Goal: Task Accomplishment & Management: Complete application form

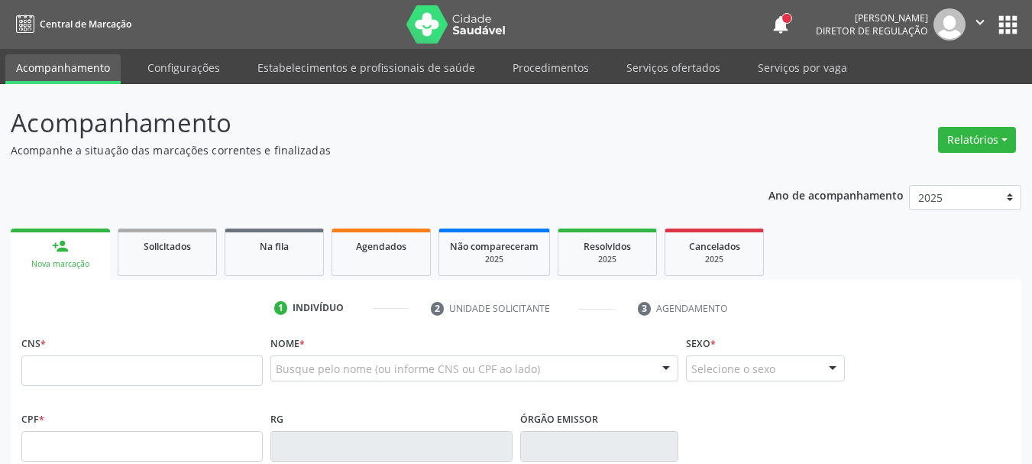
click at [1000, 16] on button "apps" at bounding box center [1007, 24] width 27 height 27
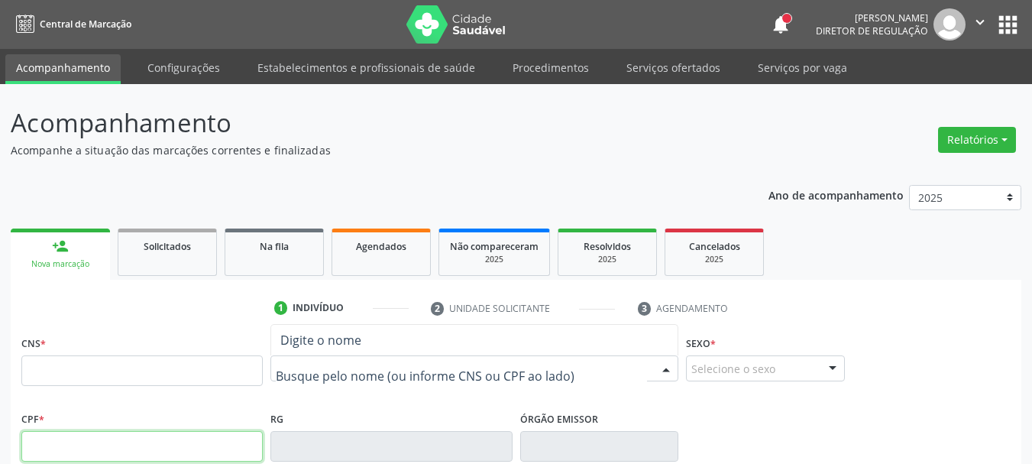
click at [122, 442] on input "text" at bounding box center [141, 446] width 241 height 31
paste input "386.614.528-48"
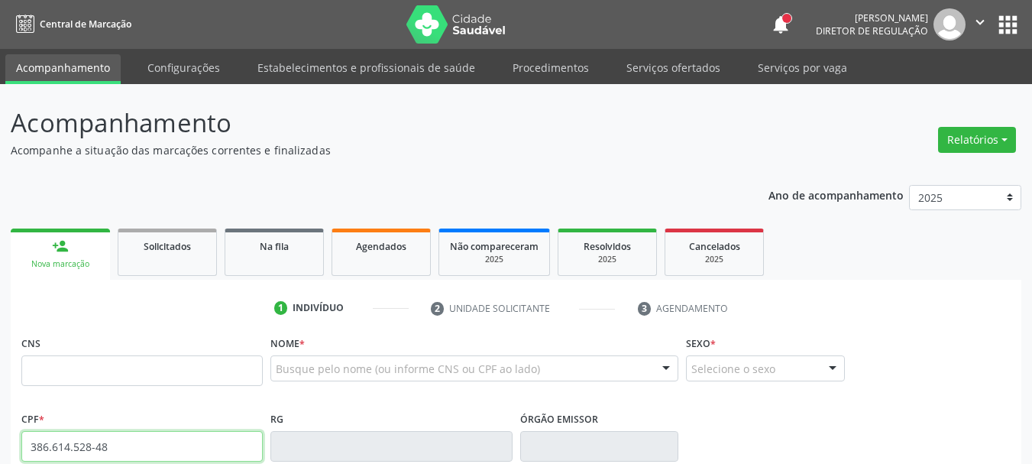
type input "386.614.528-48"
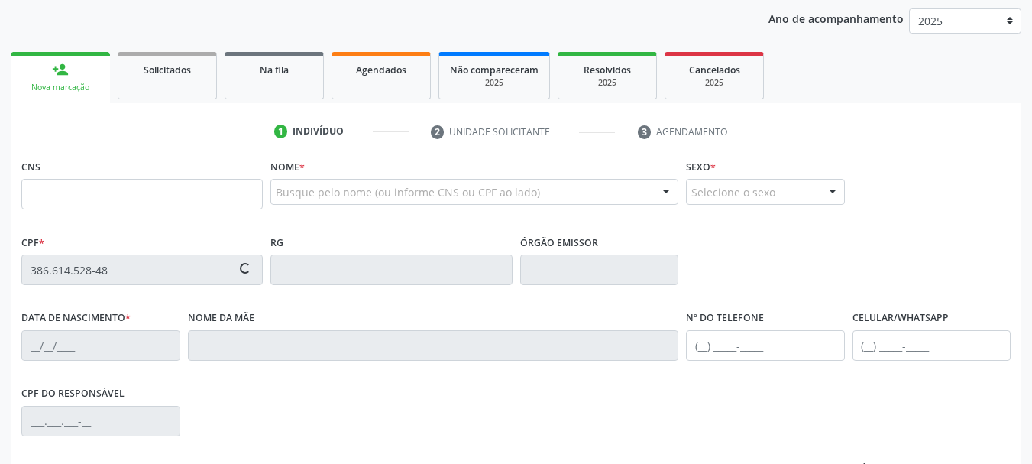
scroll to position [306, 0]
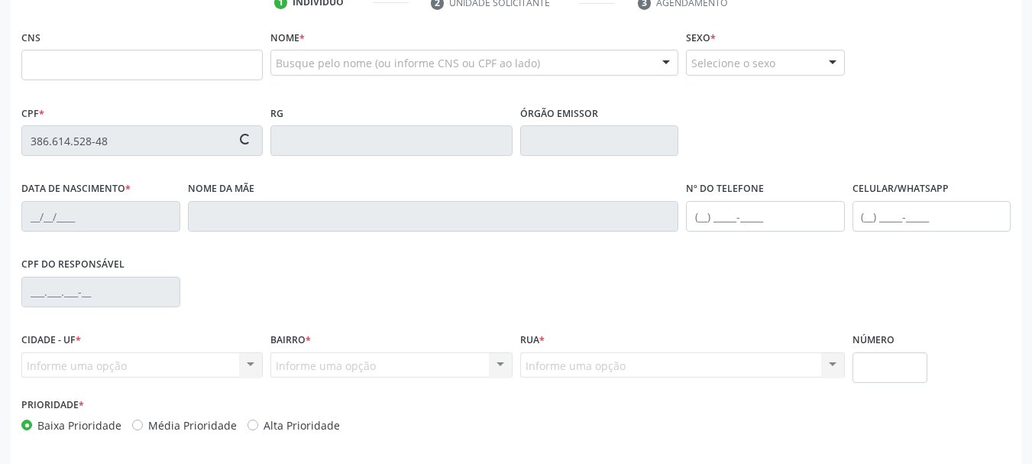
type input "700 0015 7780 9402"
type input "28/07/1993"
type input "Espedita Maria Lucena Furtado"
type input "(87) 98134-3815"
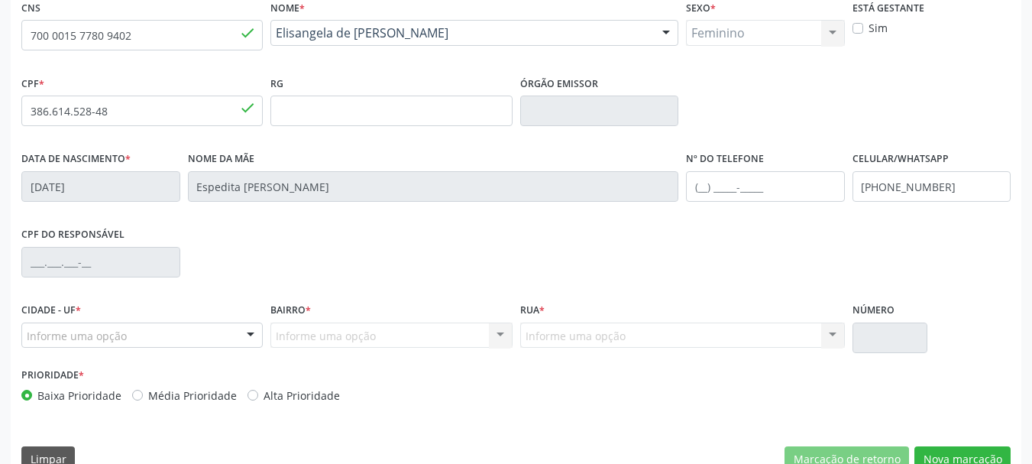
scroll to position [364, 0]
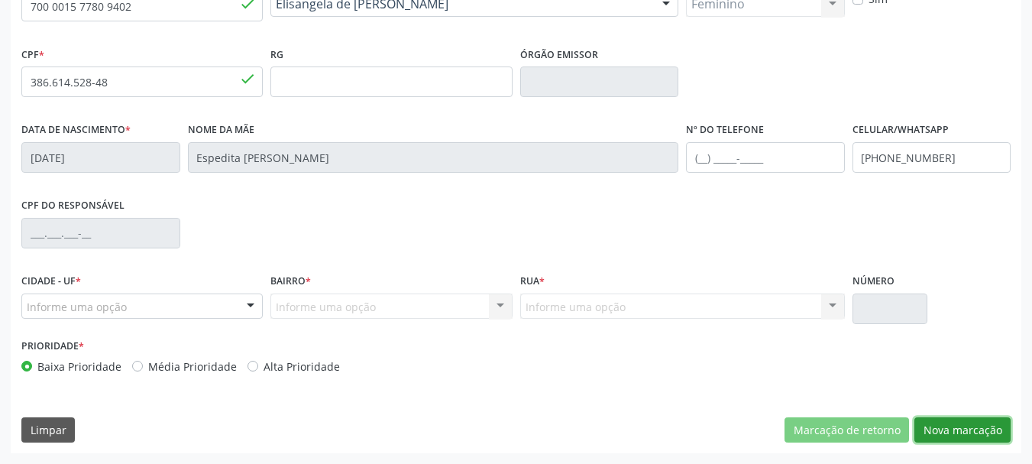
click at [960, 425] on button "Nova marcação" at bounding box center [962, 430] width 96 height 26
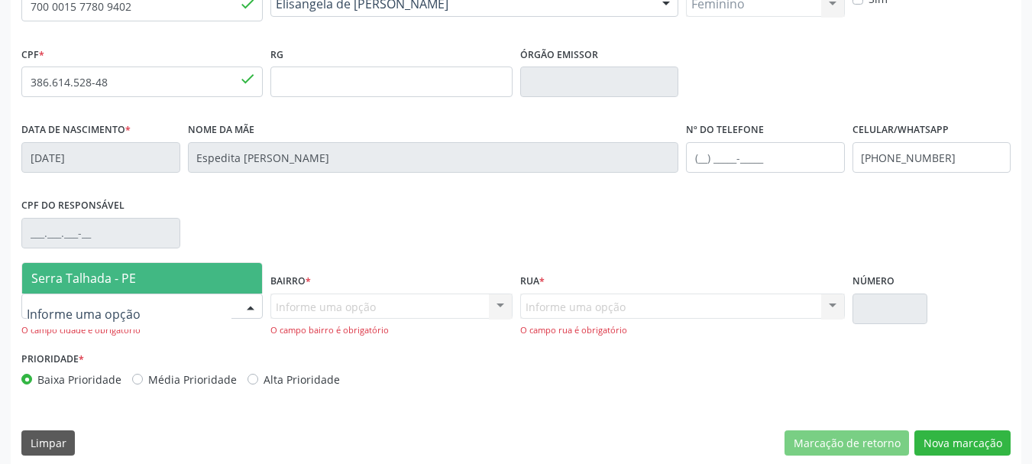
click at [203, 296] on div at bounding box center [141, 306] width 241 height 26
click at [192, 285] on span "Serra Talhada - PE" at bounding box center [142, 278] width 240 height 31
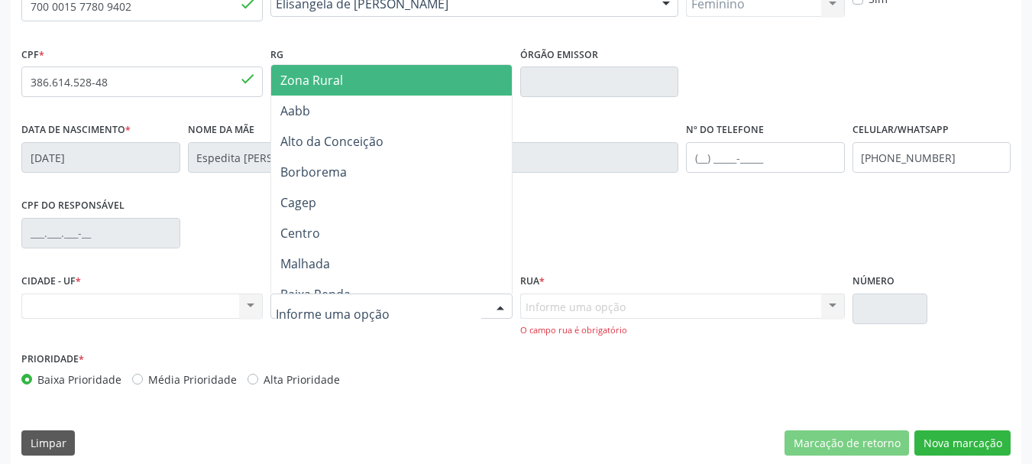
click at [318, 79] on span "Zona Rural" at bounding box center [311, 80] width 63 height 17
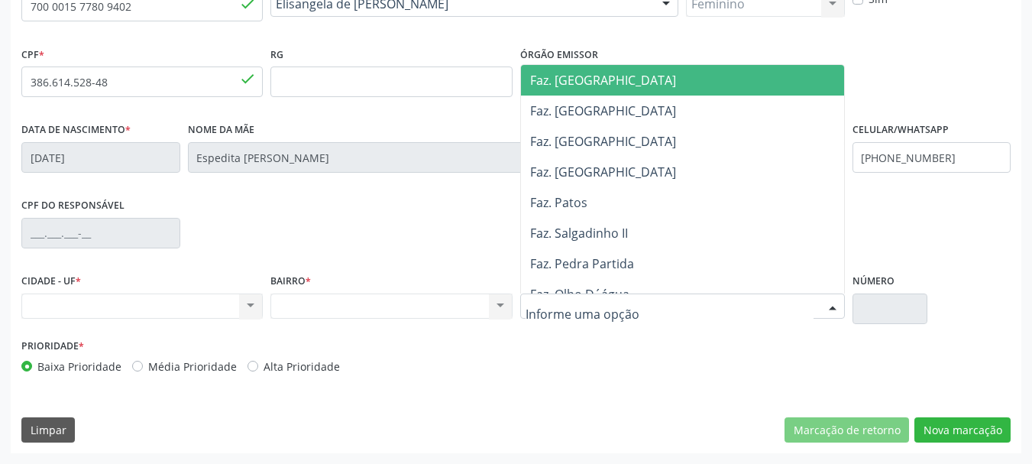
click at [645, 299] on div at bounding box center [682, 306] width 325 height 26
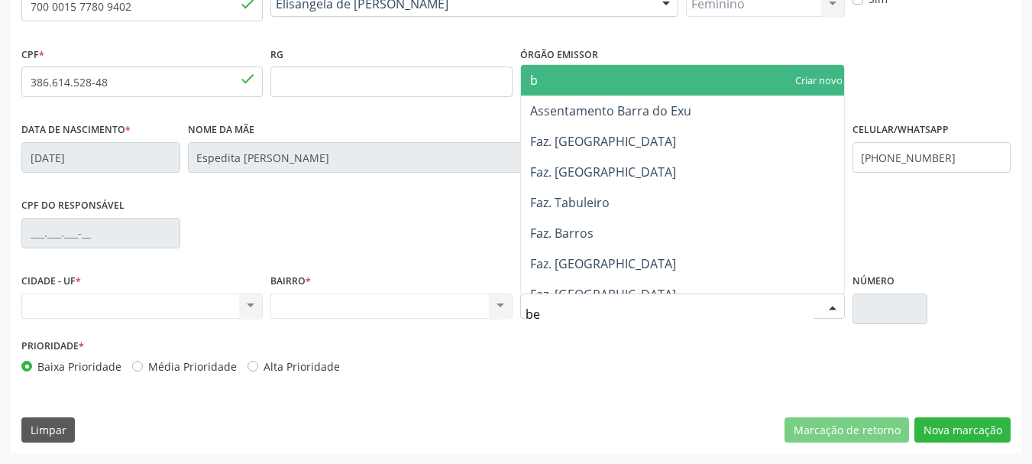
type input "ber"
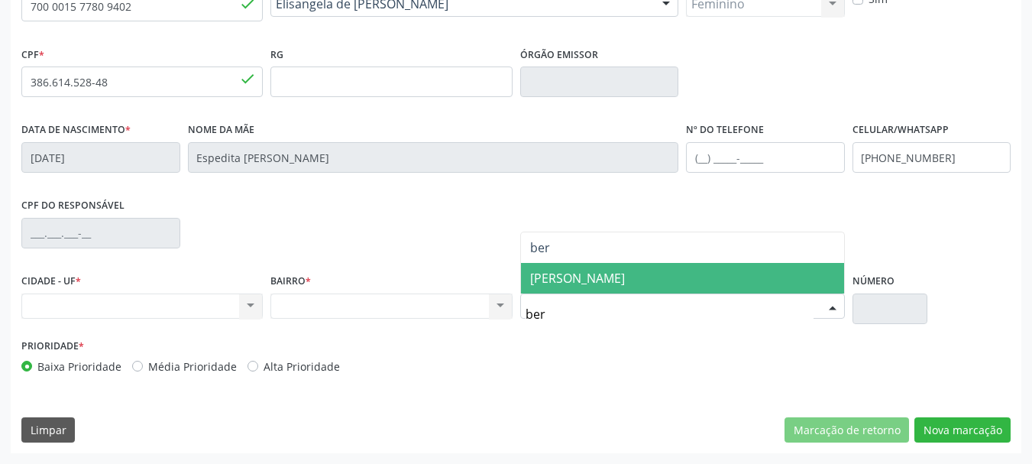
click at [732, 266] on span "BERNARDO VIEIRA" at bounding box center [682, 278] width 323 height 31
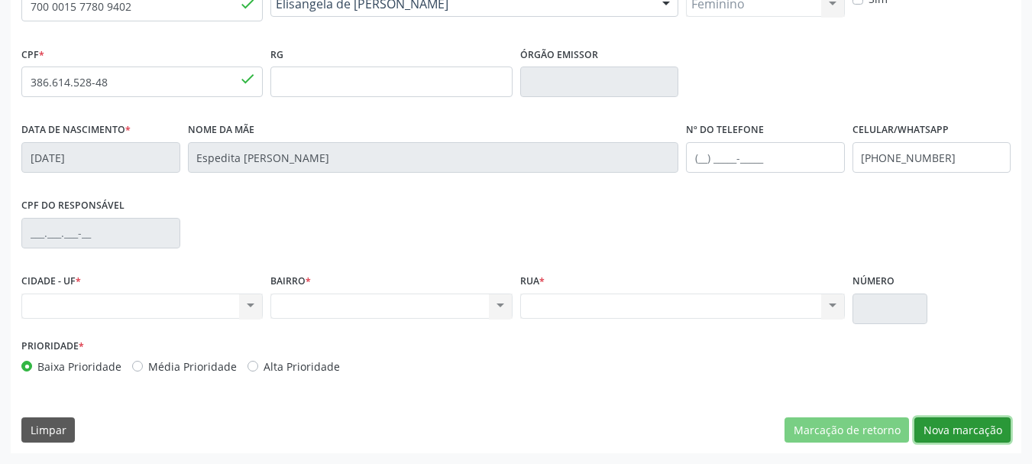
click at [961, 434] on button "Nova marcação" at bounding box center [962, 430] width 96 height 26
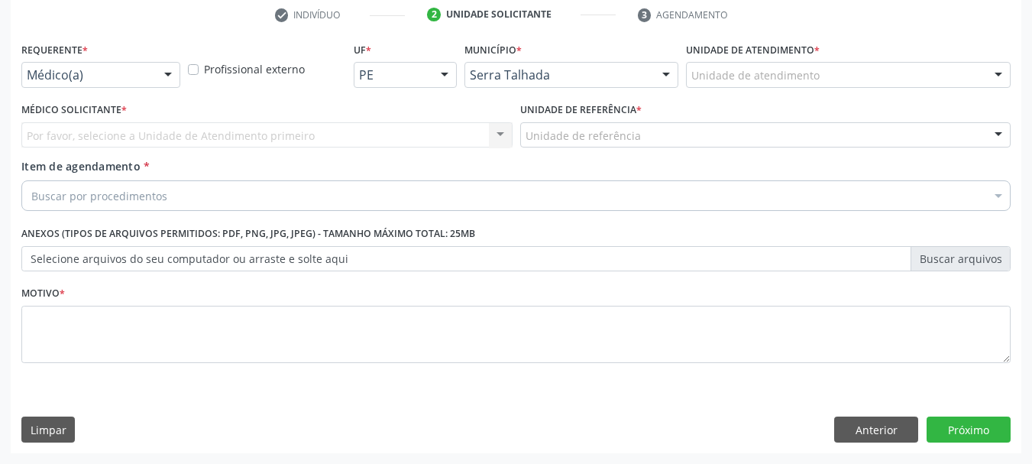
scroll to position [293, 0]
click at [165, 81] on div at bounding box center [168, 76] width 23 height 26
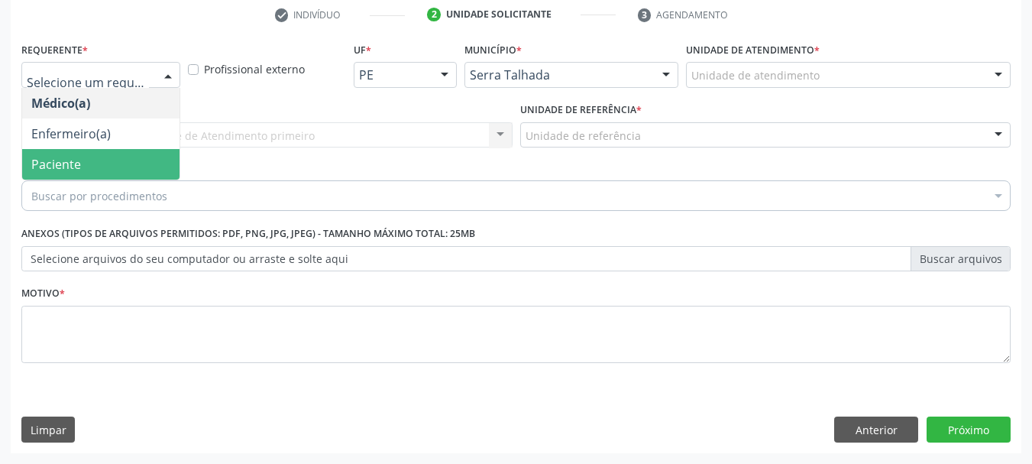
drag, startPoint x: 131, startPoint y: 160, endPoint x: 141, endPoint y: 153, distance: 13.1
click at [130, 160] on span "Paciente" at bounding box center [100, 164] width 157 height 31
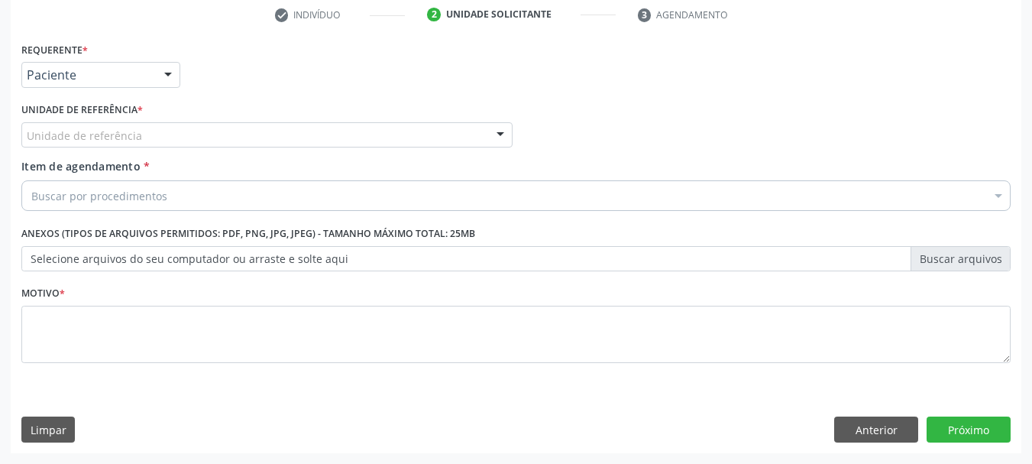
click at [147, 137] on div "Unidade de referência" at bounding box center [266, 135] width 491 height 26
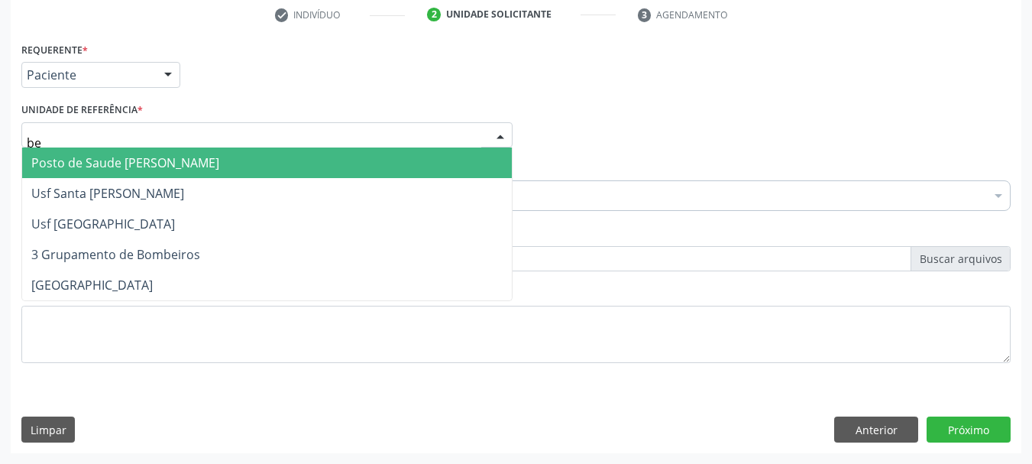
type input "ber"
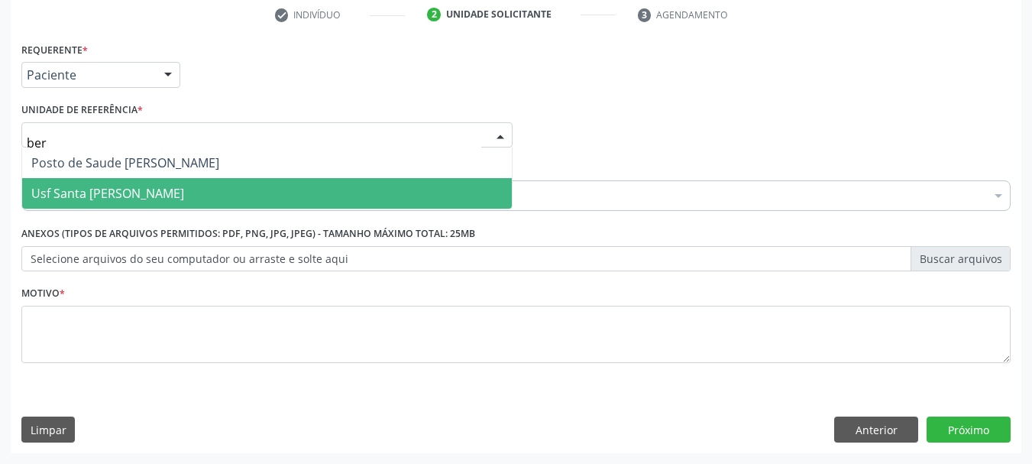
click at [110, 198] on span "Usf Santa [PERSON_NAME]" at bounding box center [107, 193] width 153 height 17
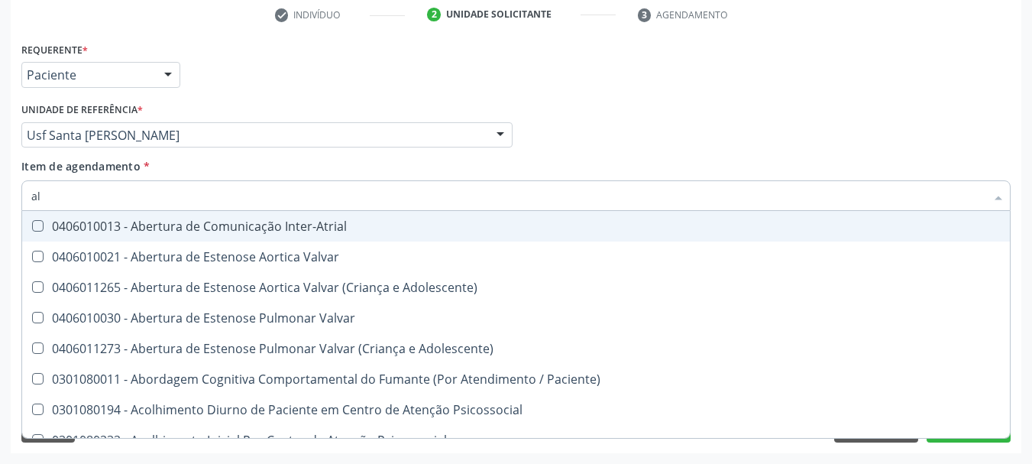
type input "a"
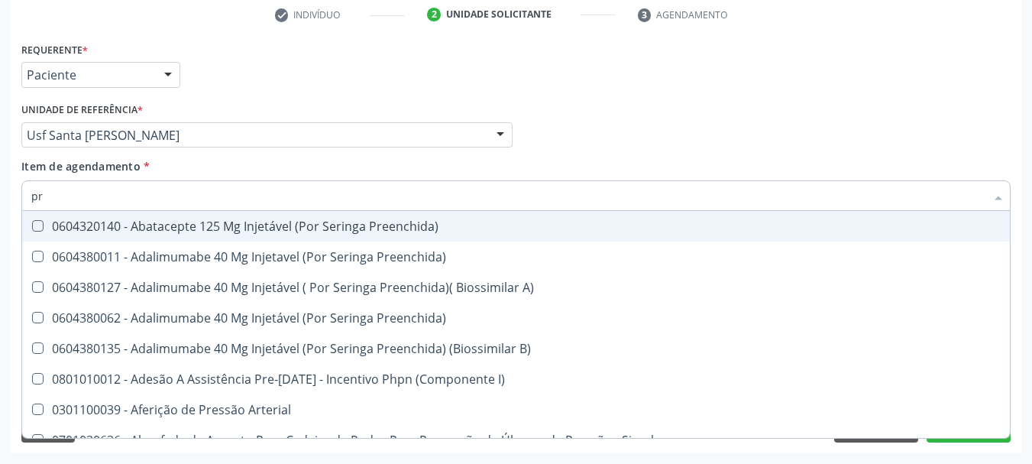
type input "p"
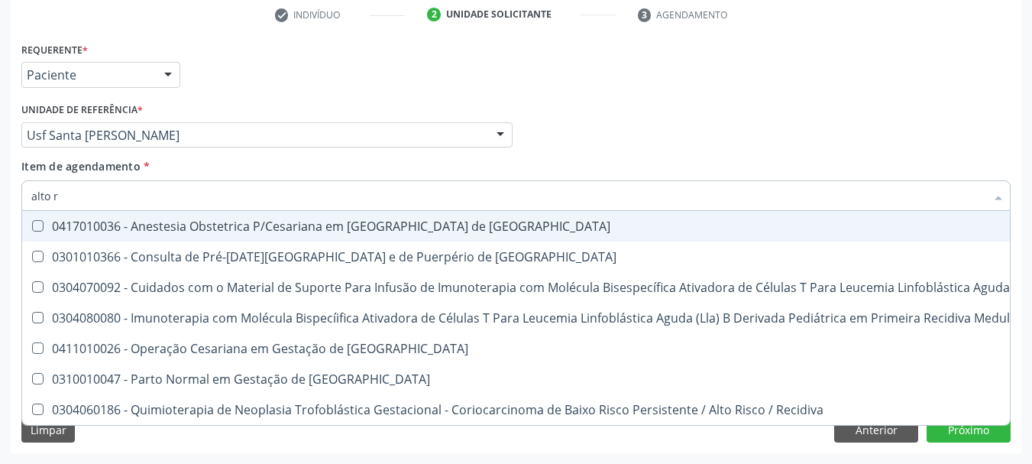
type input "alto ri"
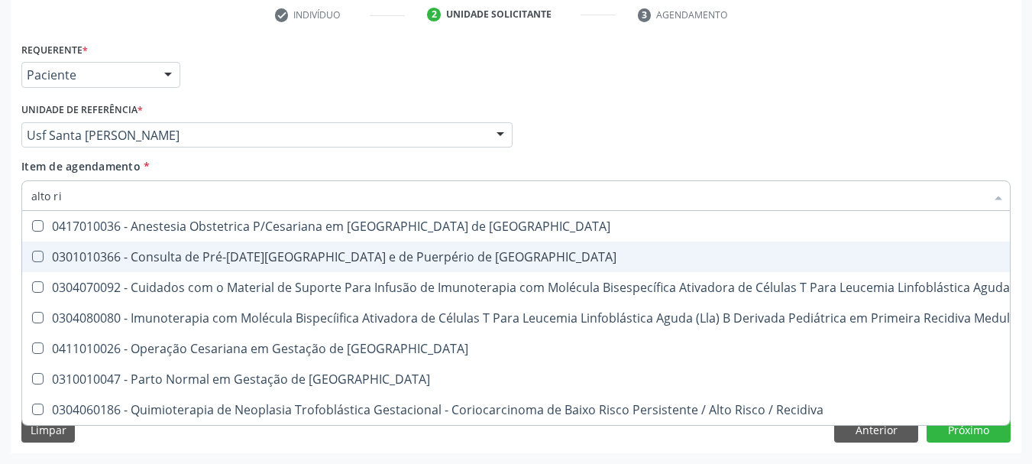
click at [147, 257] on div "0301010366 - Consulta de Pré-[DATE][GEOGRAPHIC_DATA] e de Puerpério de [GEOGRAP…" at bounding box center [815, 257] width 1569 height 12
checkbox Risco "true"
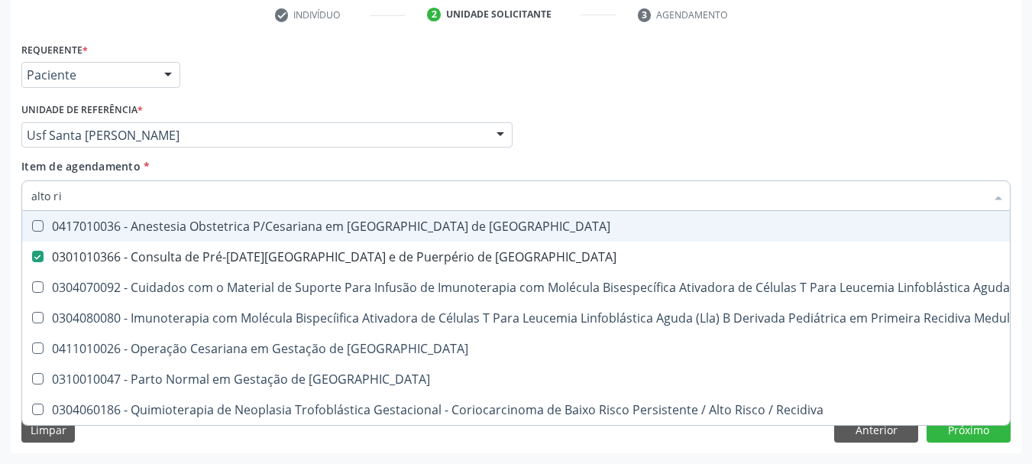
click at [701, 141] on div "Médico Solicitante Por favor, selecione a Unidade de Atendimento primeiro Nenhu…" at bounding box center [516, 129] width 997 height 60
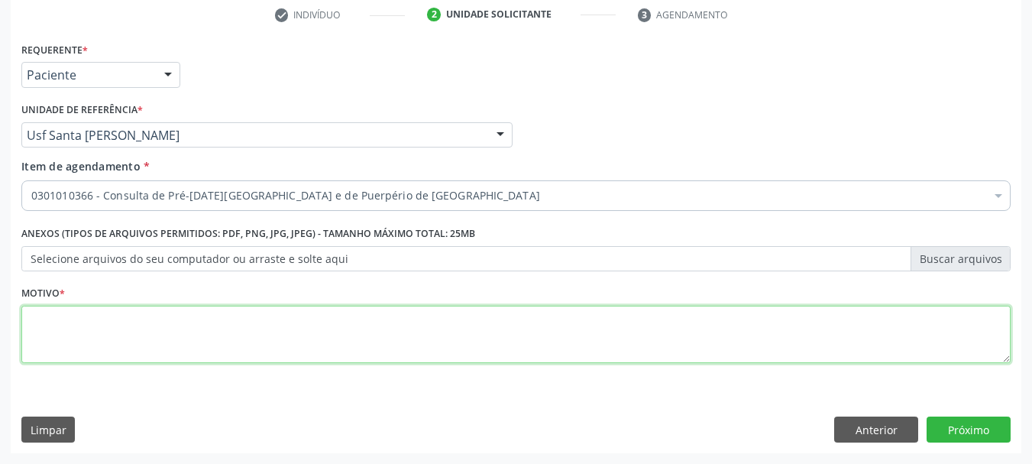
click at [79, 361] on textarea at bounding box center [515, 335] width 989 height 58
type textarea "*"
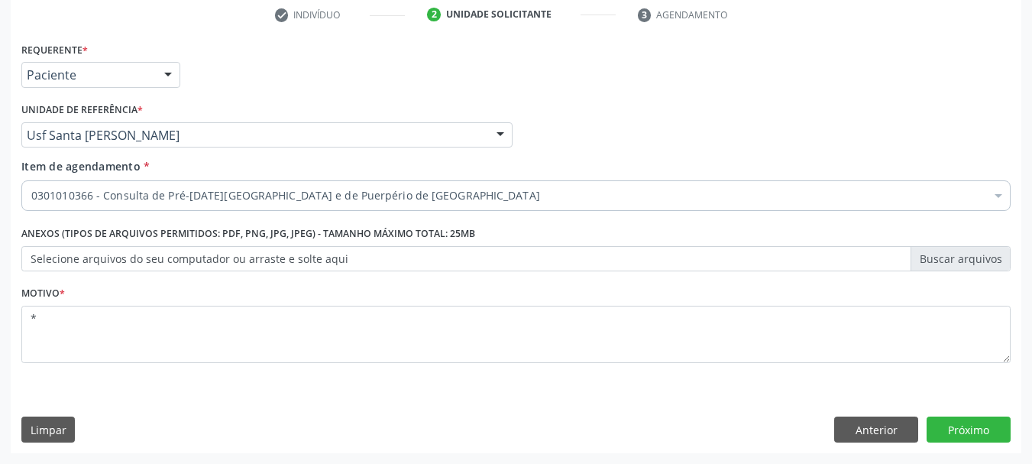
click at [959, 442] on div "Requerente * Paciente Médico(a) Enfermeiro(a) Paciente Nenhum resultado encontr…" at bounding box center [516, 245] width 1010 height 415
click at [965, 425] on button "Próximo" at bounding box center [968, 429] width 84 height 26
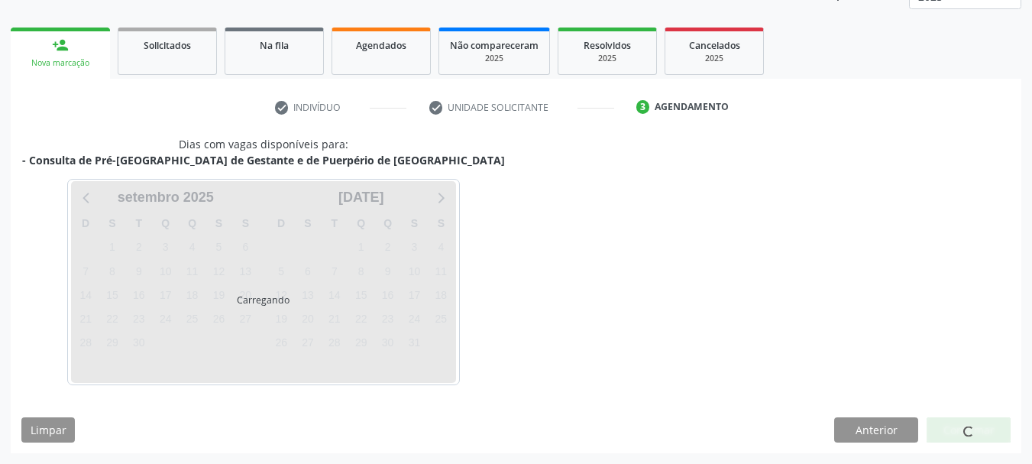
scroll to position [201, 0]
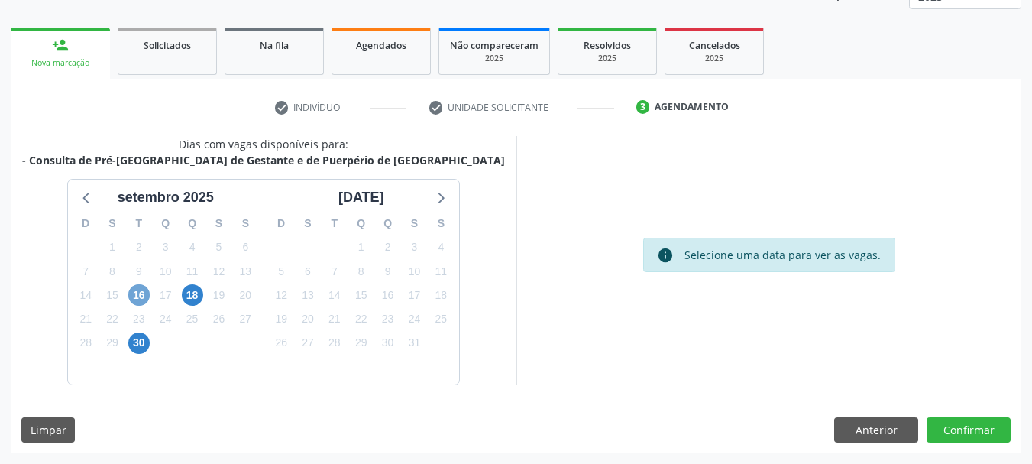
click at [143, 296] on span "16" at bounding box center [138, 294] width 21 height 21
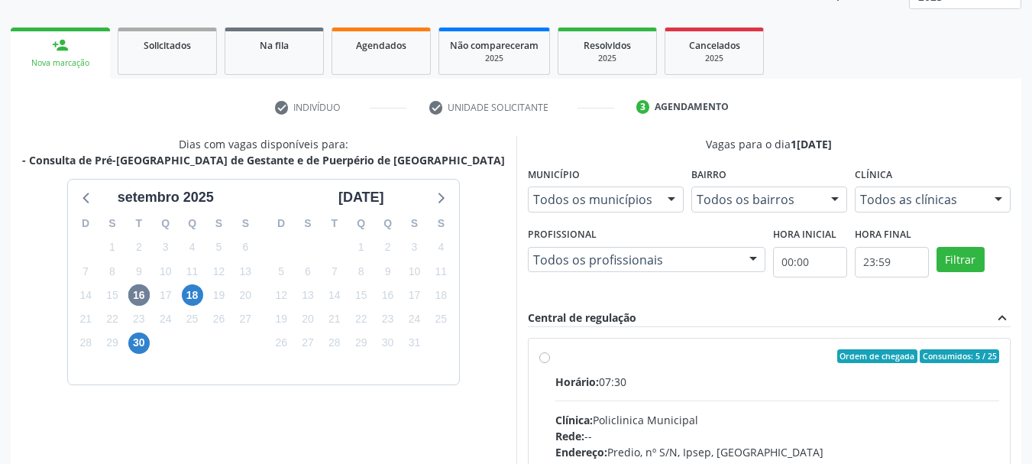
click at [606, 355] on div "Ordem de chegada Consumidos: 5 / 25" at bounding box center [777, 356] width 445 height 14
click at [550, 355] on input "Ordem de chegada Consumidos: 5 / 25 Horário: 07:30 Clínica: Policlinica Municip…" at bounding box center [544, 356] width 11 height 14
radio input "true"
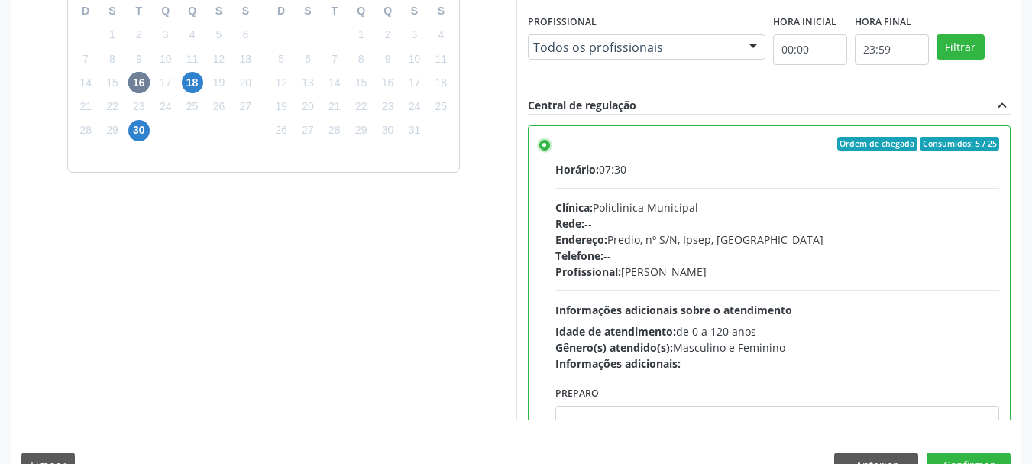
scroll to position [449, 0]
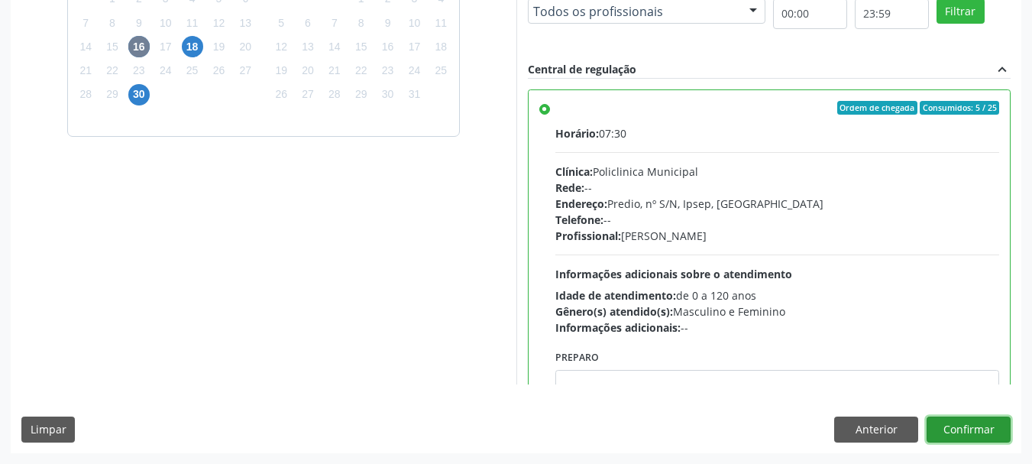
click at [991, 425] on button "Confirmar" at bounding box center [968, 429] width 84 height 26
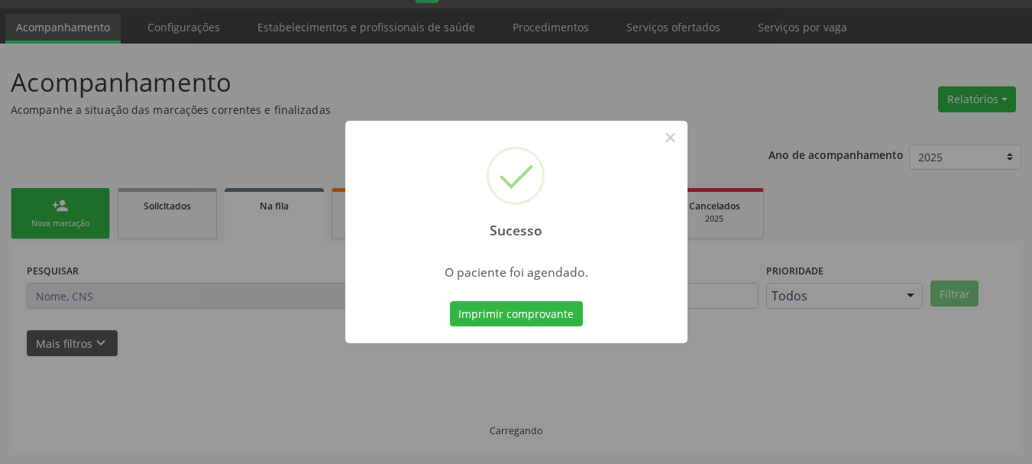
scroll to position [40, 0]
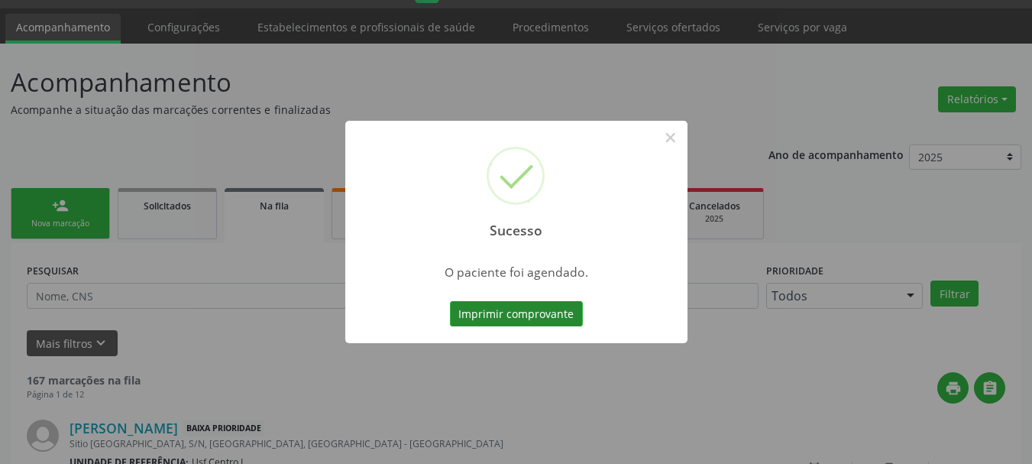
click at [482, 315] on button "Imprimir comprovante" at bounding box center [516, 314] width 133 height 26
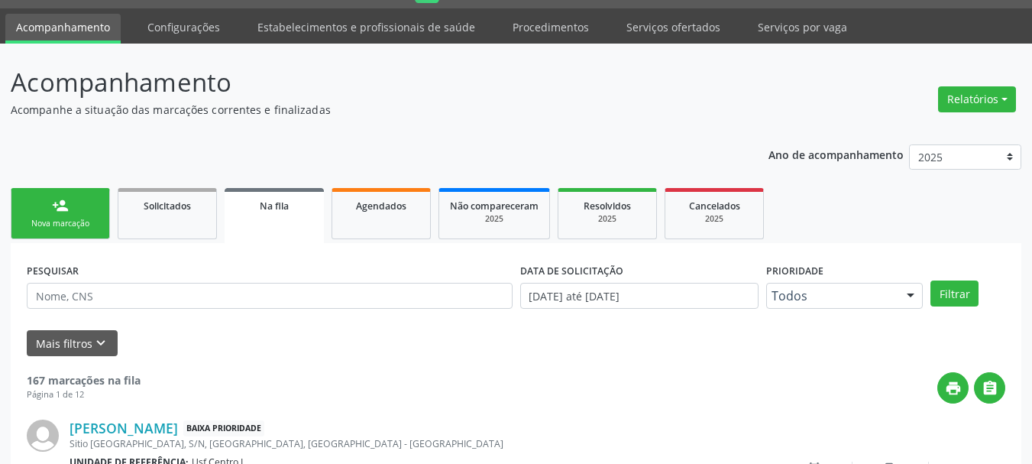
click at [68, 202] on div "person_add" at bounding box center [60, 205] width 17 height 17
click at [60, 212] on div "person_add" at bounding box center [60, 205] width 17 height 17
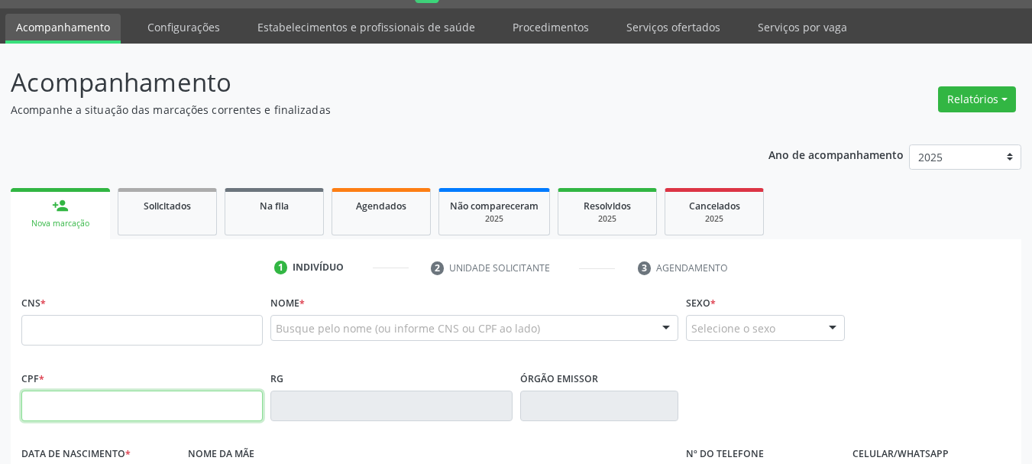
click at [79, 397] on input "text" at bounding box center [141, 405] width 241 height 31
paste input "161.239.331-17"
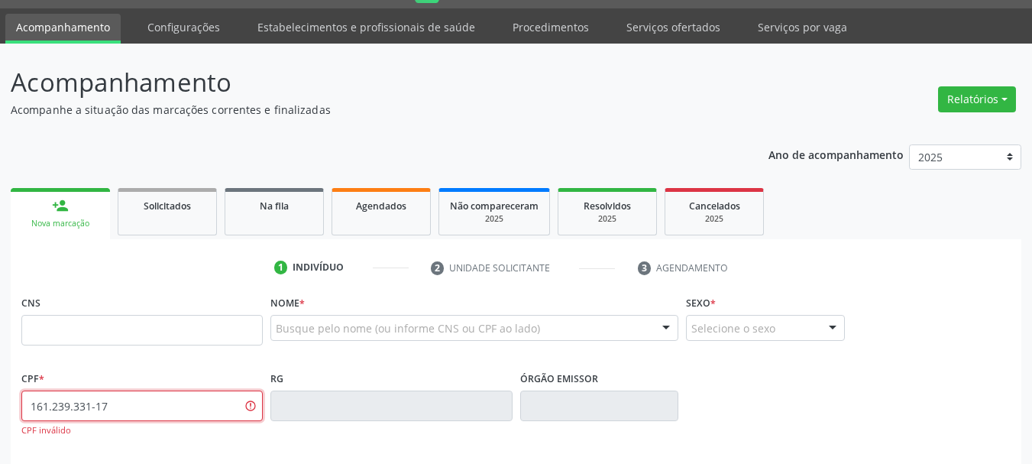
type input "161.239.331-17"
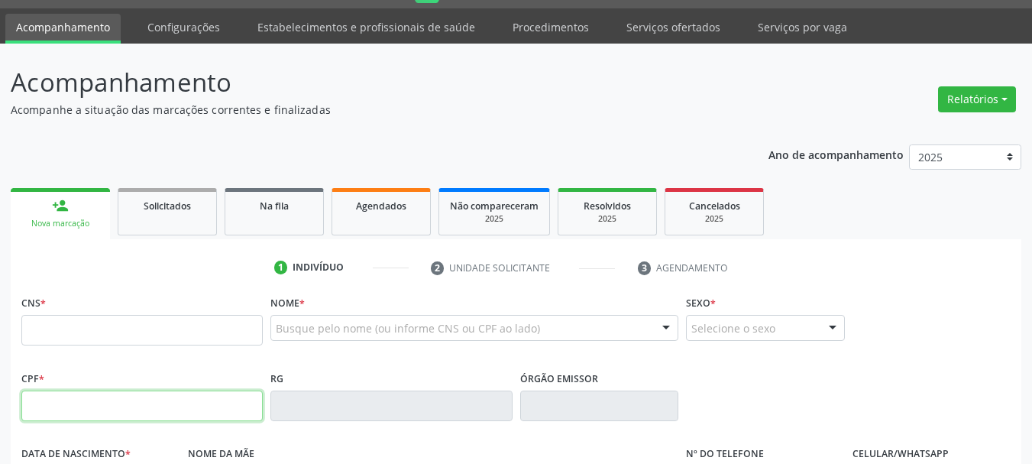
scroll to position [40, 0]
click at [66, 408] on input "text" at bounding box center [141, 405] width 241 height 31
paste input "161.239.331-17"
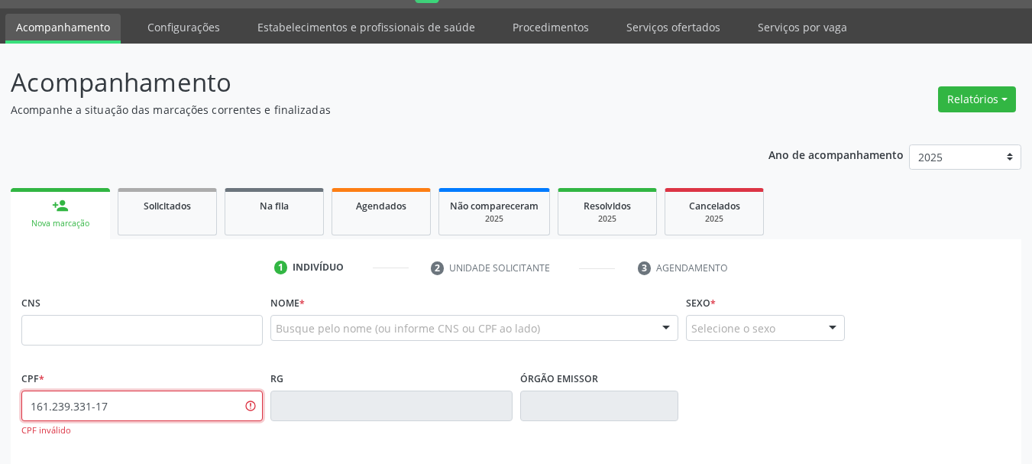
drag, startPoint x: 0, startPoint y: 372, endPoint x: 0, endPoint y: 330, distance: 42.0
click at [0, 330] on div "Acompanhamento Acompanhe a situação das marcações correntes e finalizadas Relat…" at bounding box center [516, 423] width 1032 height 759
click at [112, 407] on input "17" at bounding box center [141, 405] width 241 height 31
type input "1"
click at [93, 325] on input "text" at bounding box center [141, 330] width 241 height 31
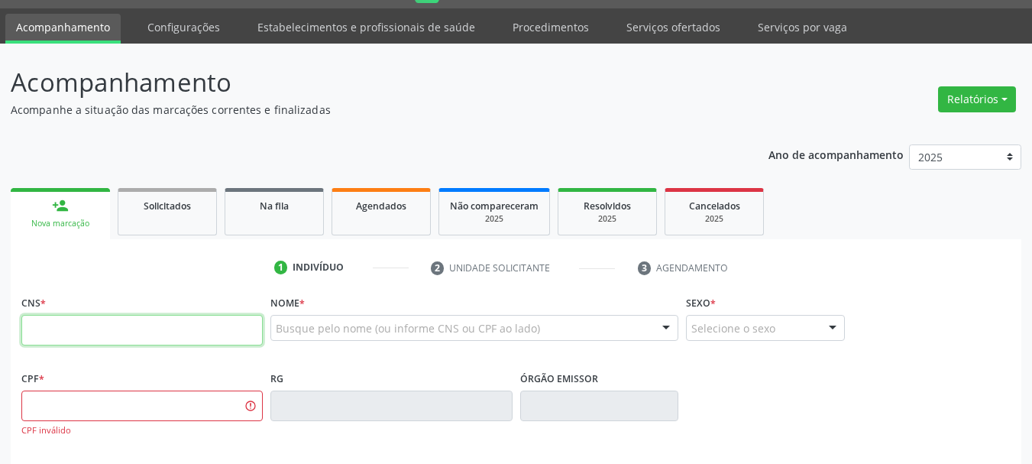
paste input "161 2393 3117 0005"
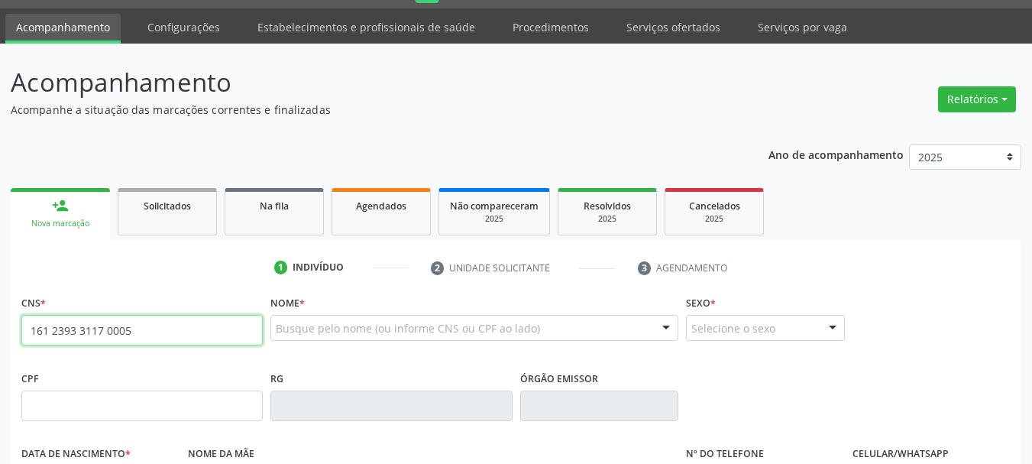
type input "161 2393 3117 0005"
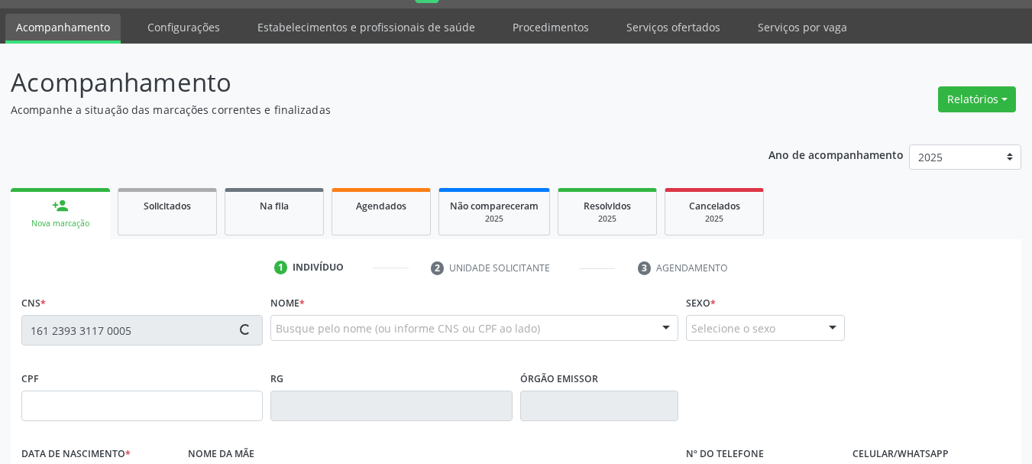
type input "117.140.564-22"
type input "[DATE]"
type input "[PERSON_NAME]"
type input "[PHONE_NUMBER]"
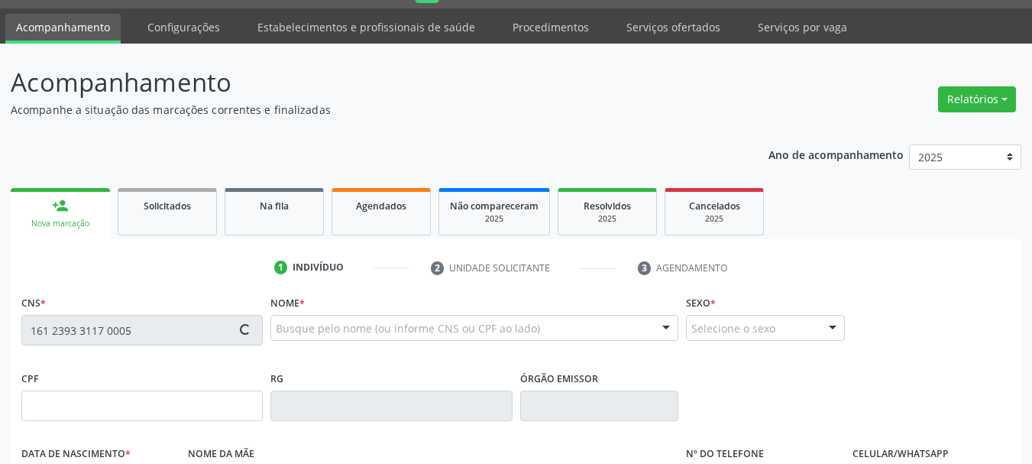
type input "S/N"
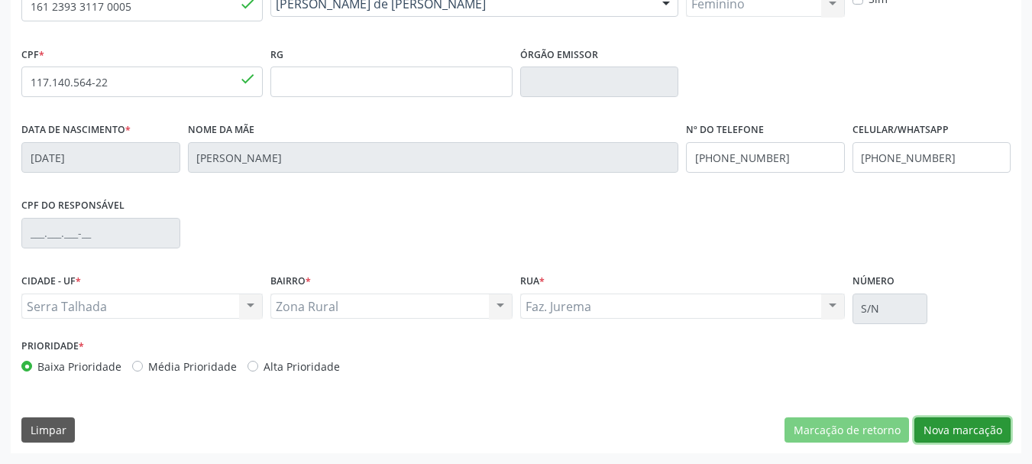
click at [930, 436] on button "Nova marcação" at bounding box center [962, 430] width 96 height 26
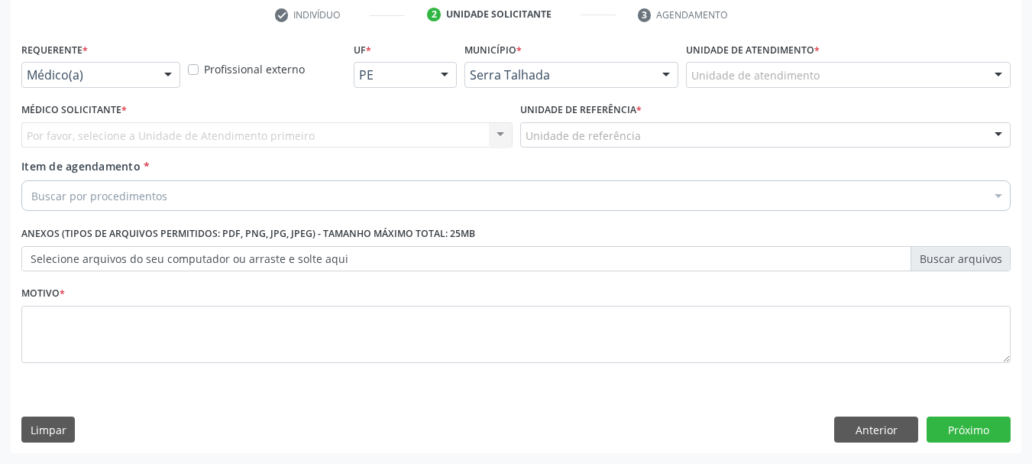
scroll to position [293, 0]
click at [167, 76] on div at bounding box center [168, 76] width 23 height 26
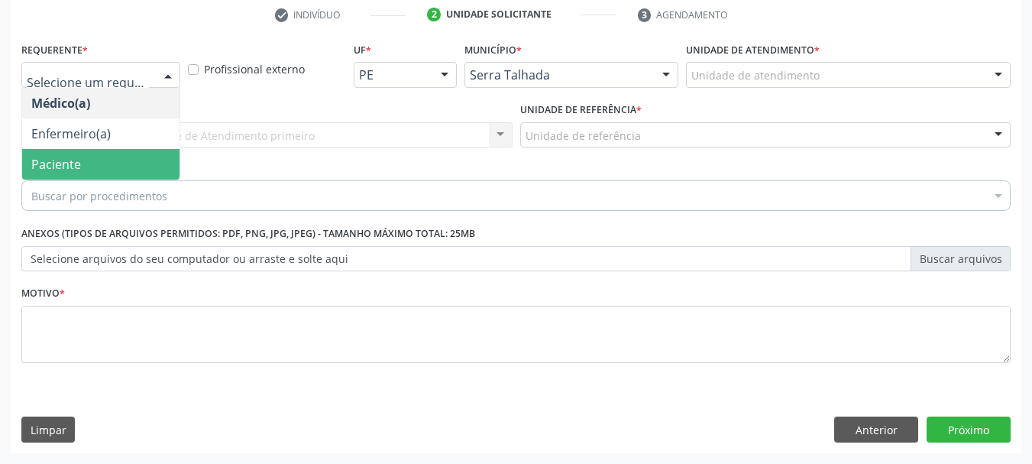
click at [147, 157] on span "Paciente" at bounding box center [100, 164] width 157 height 31
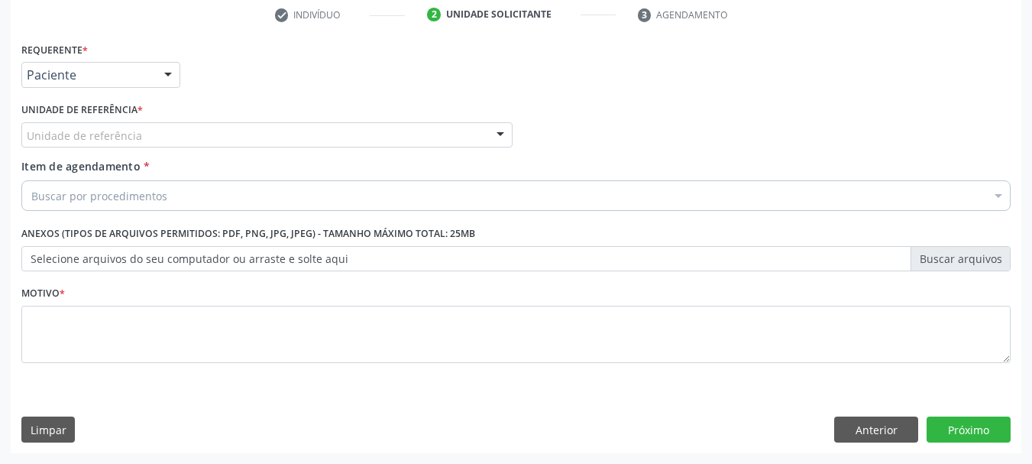
click at [143, 136] on div "Unidade de referência" at bounding box center [266, 135] width 491 height 26
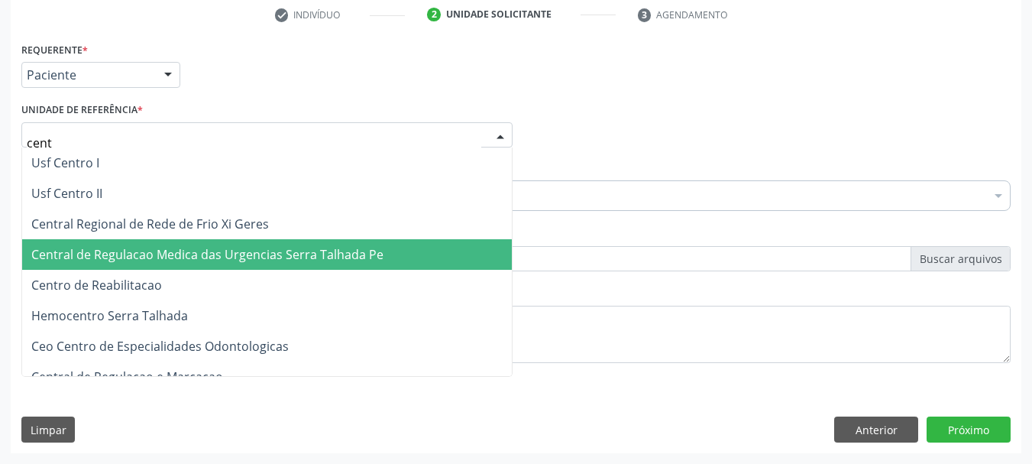
type input "centr"
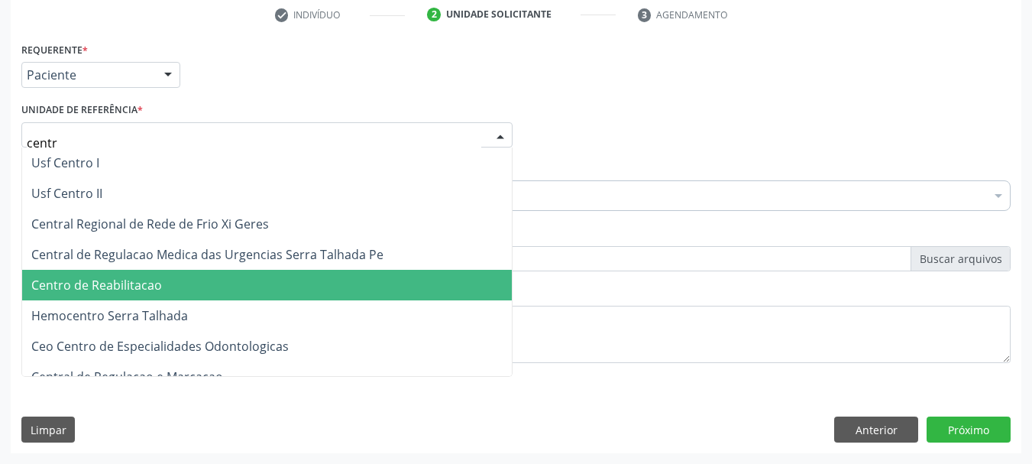
click at [179, 280] on span "Centro de Reabilitacao" at bounding box center [267, 285] width 490 height 31
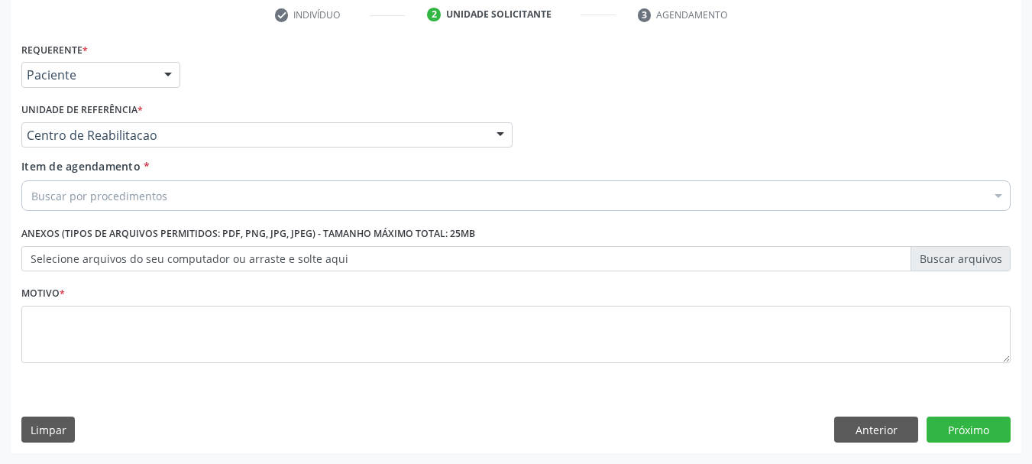
click at [224, 183] on div "Buscar por procedimentos" at bounding box center [515, 195] width 989 height 31
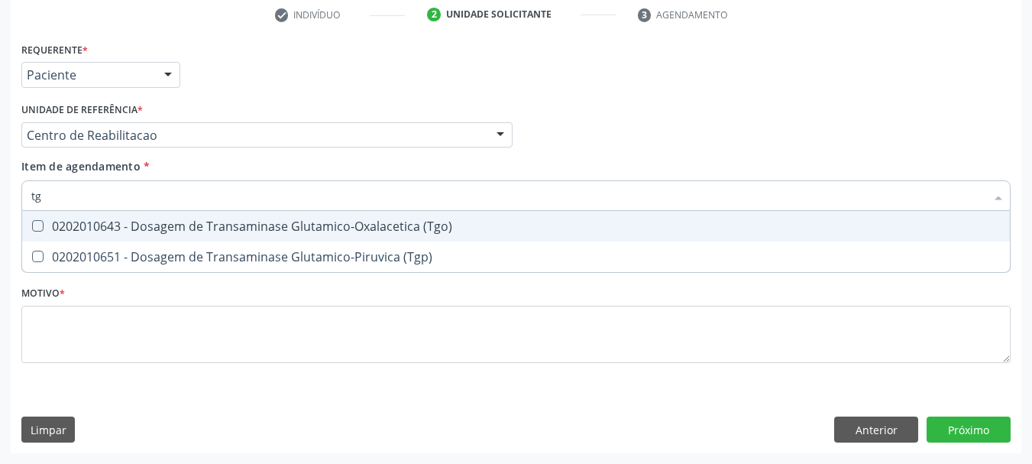
type input "tgo"
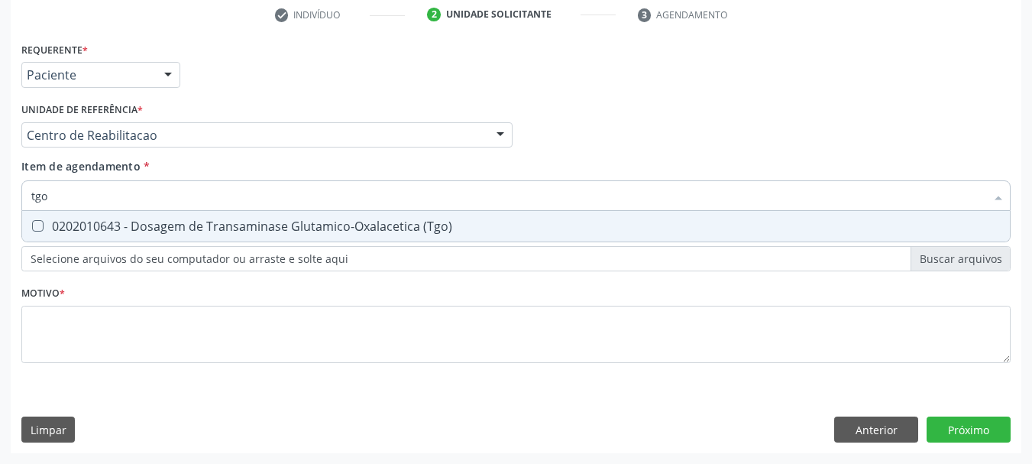
click at [207, 223] on div "0202010643 - Dosagem de Transaminase Glutamico-Oxalacetica (Tgo)" at bounding box center [515, 226] width 969 height 12
checkbox \(Tgo\) "true"
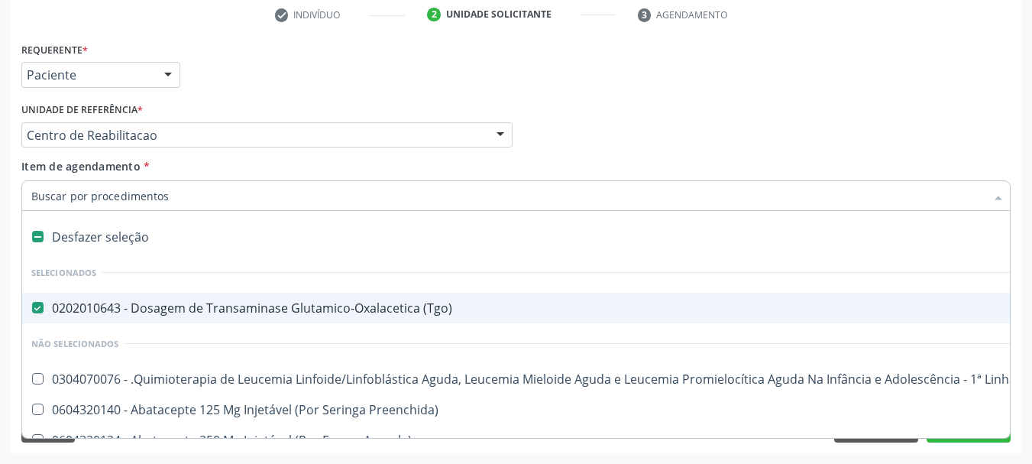
type input "g"
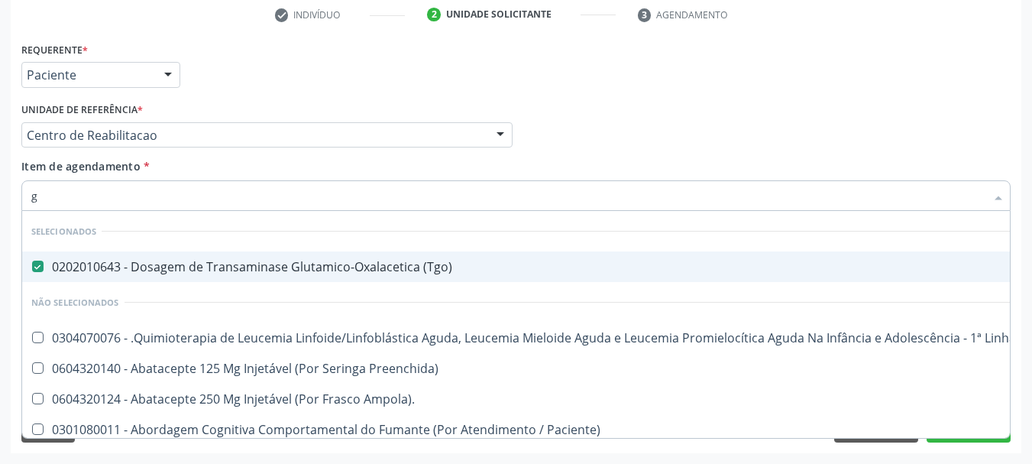
click at [217, 202] on input "g" at bounding box center [508, 195] width 954 height 31
type input "tg"
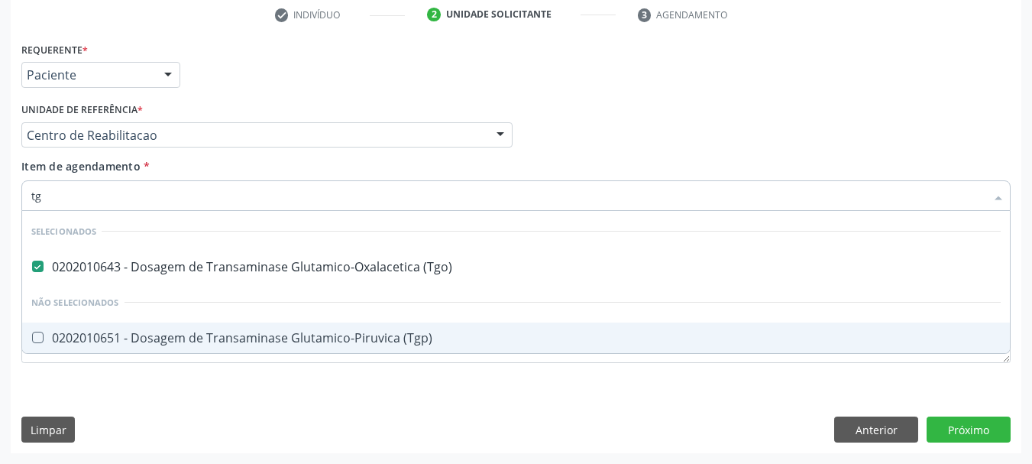
click at [232, 341] on div "0202010651 - Dosagem de Transaminase Glutamico-Piruvica (Tgp)" at bounding box center [515, 337] width 969 height 12
checkbox \(Tgp\) "true"
click at [331, 386] on div "Requerente * Paciente Médico(a) Enfermeiro(a) Paciente Nenhum resultado encontr…" at bounding box center [516, 245] width 1010 height 415
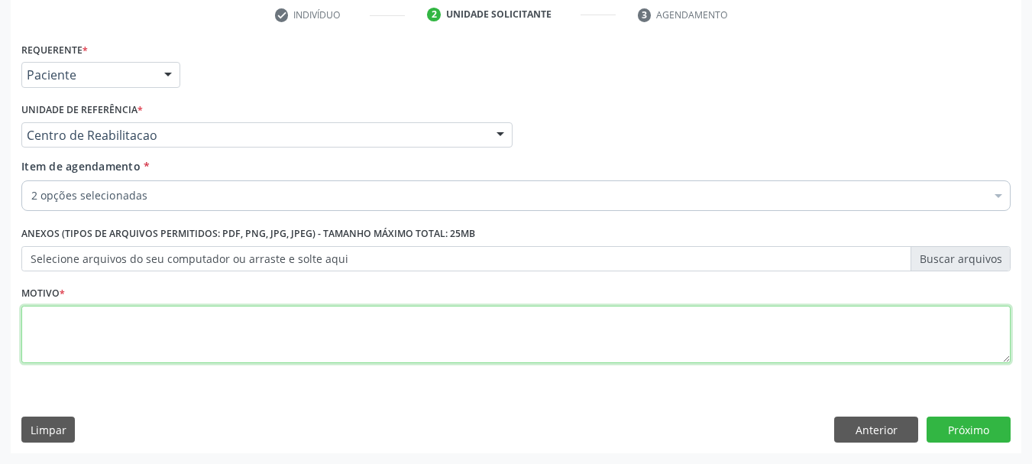
click at [290, 333] on textarea at bounding box center [515, 335] width 989 height 58
type textarea "*"
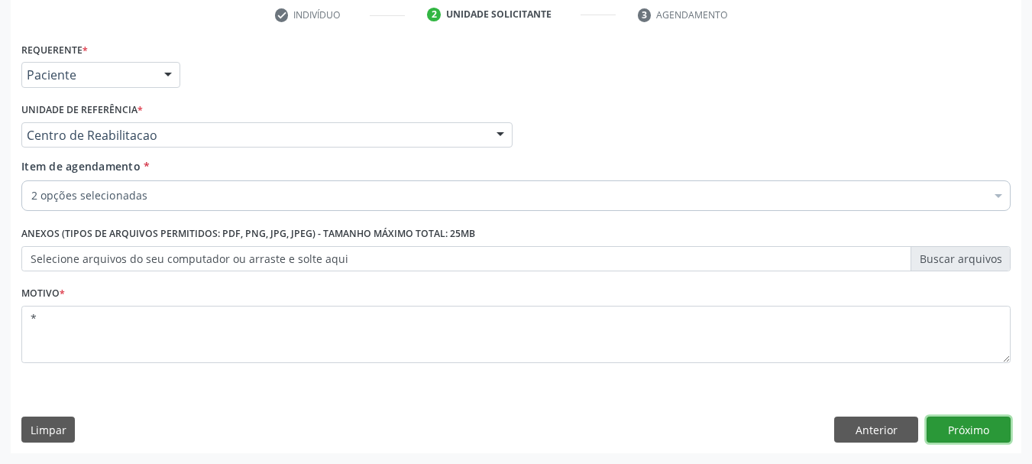
click at [976, 431] on button "Próximo" at bounding box center [968, 429] width 84 height 26
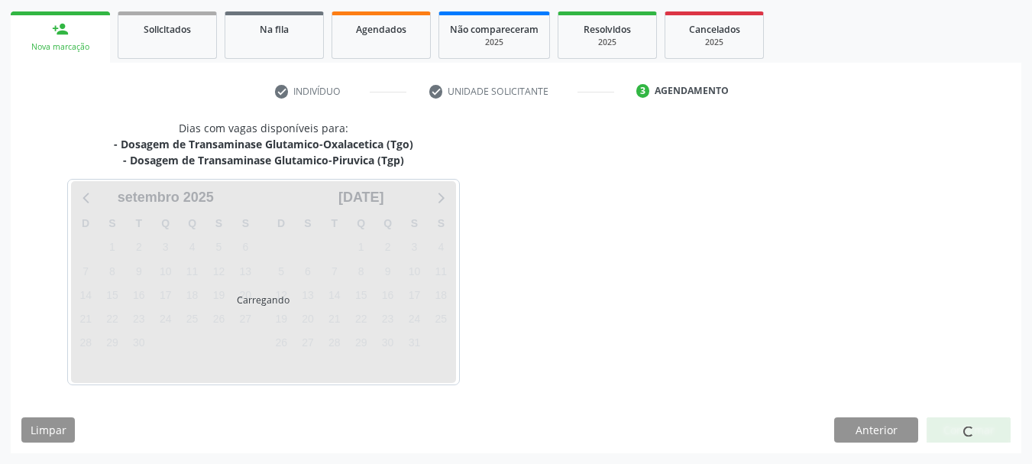
scroll to position [217, 0]
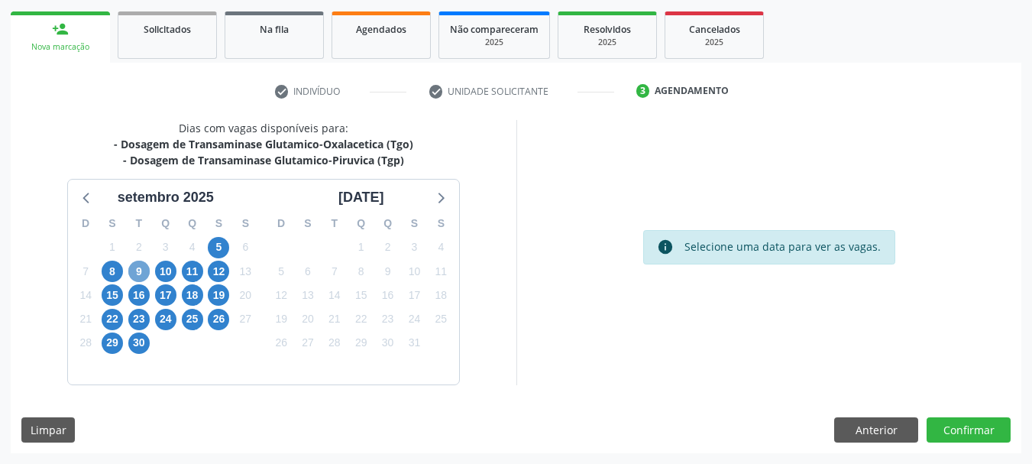
click at [140, 276] on span "9" at bounding box center [138, 270] width 21 height 21
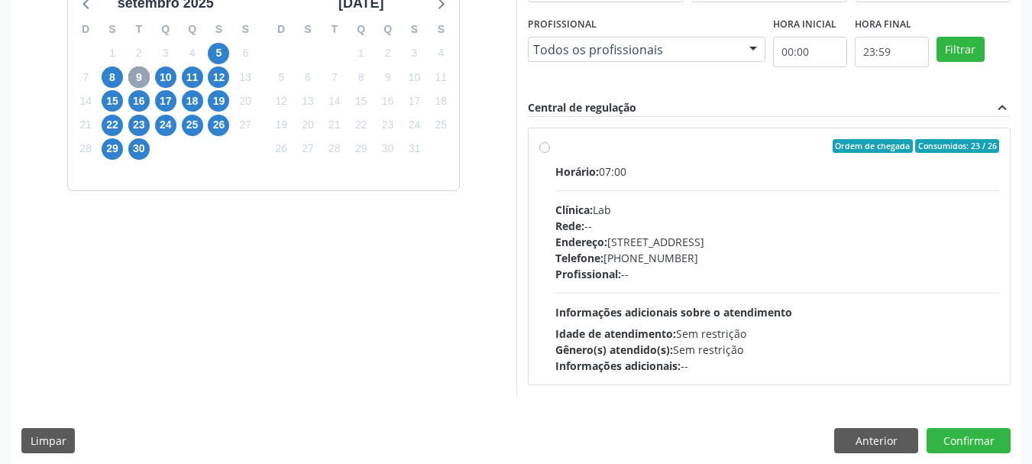
scroll to position [422, 0]
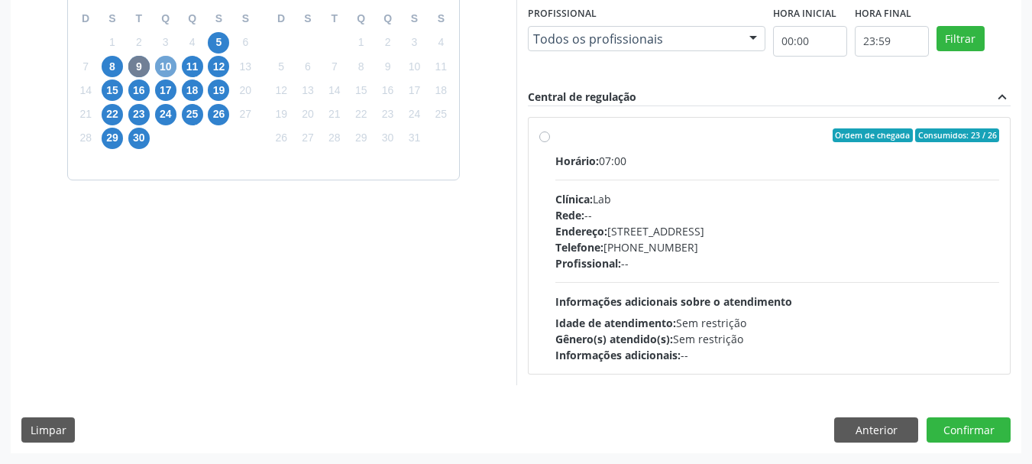
click at [159, 65] on span "10" at bounding box center [165, 66] width 21 height 21
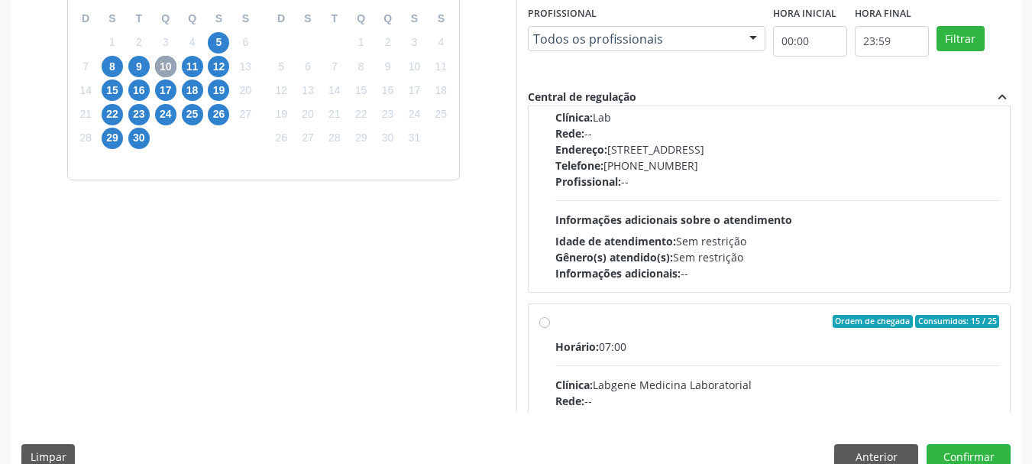
scroll to position [535, 0]
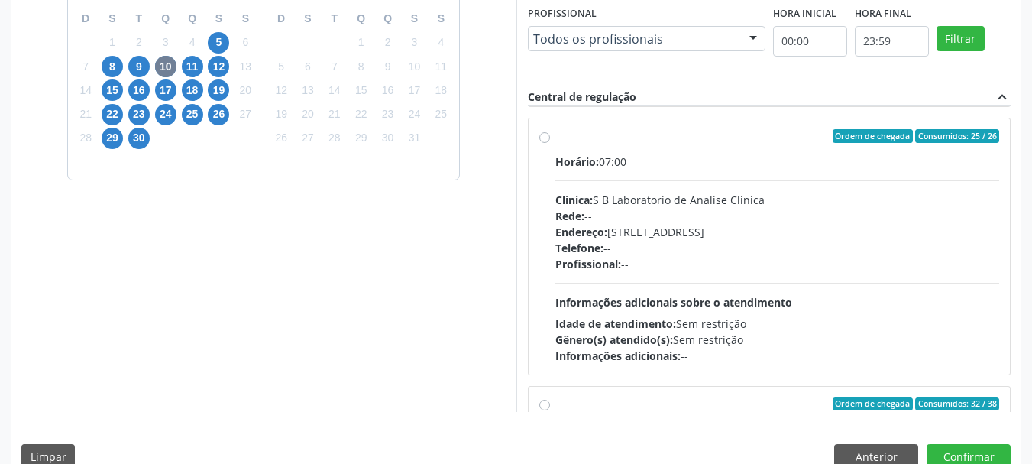
click at [620, 144] on label "Ordem de chegada Consumidos: 25 / 26 Horário: 07:00 Clínica: S B Laboratorio de…" at bounding box center [777, 246] width 445 height 234
click at [550, 143] on input "Ordem de chegada Consumidos: 25 / 26 Horário: 07:00 Clínica: S B Laboratorio de…" at bounding box center [544, 136] width 11 height 14
radio input "true"
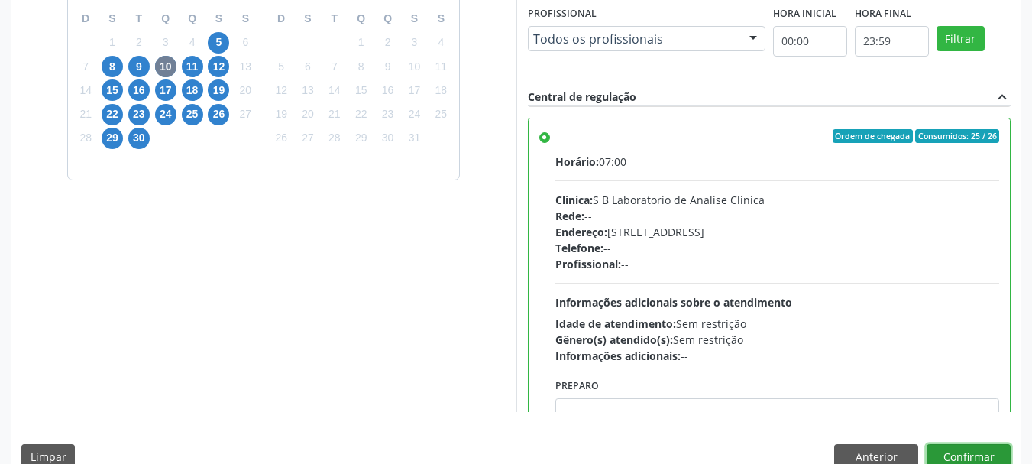
click at [973, 451] on button "Confirmar" at bounding box center [968, 457] width 84 height 26
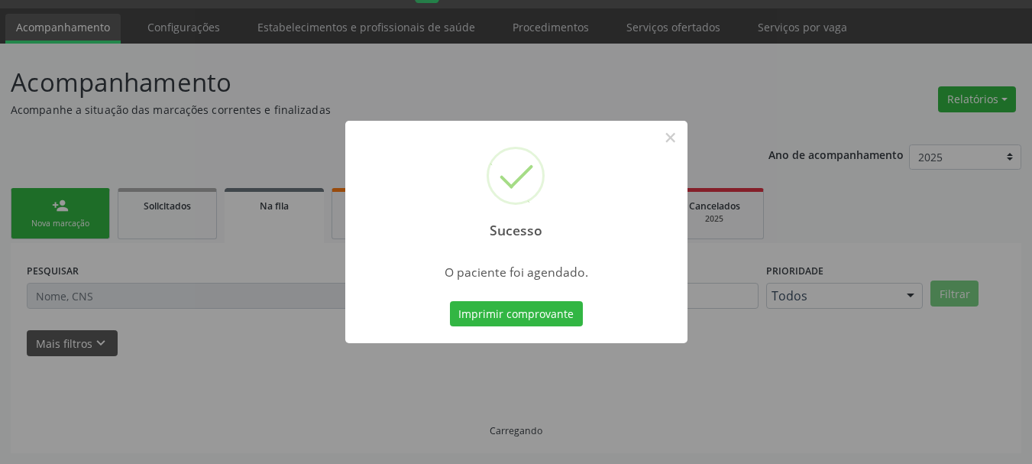
scroll to position [40, 0]
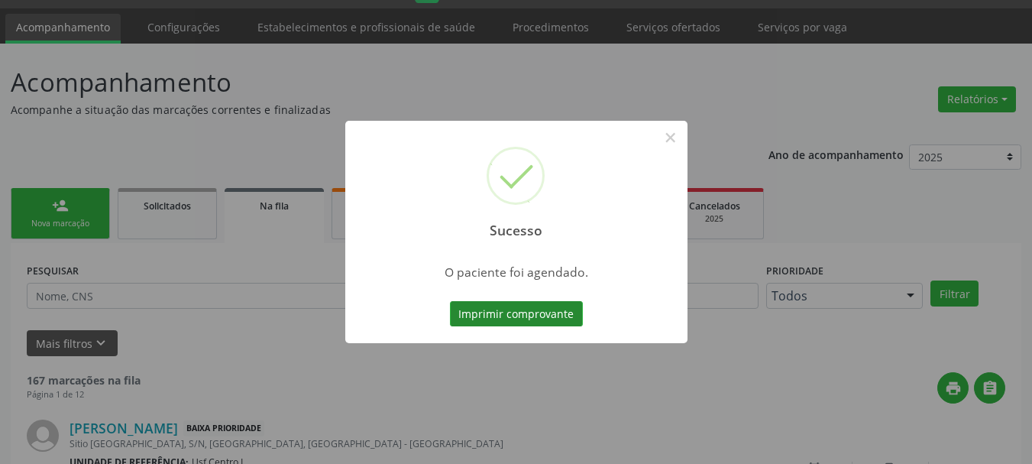
click at [480, 312] on button "Imprimir comprovante" at bounding box center [516, 314] width 133 height 26
